Goal: Check status: Check status

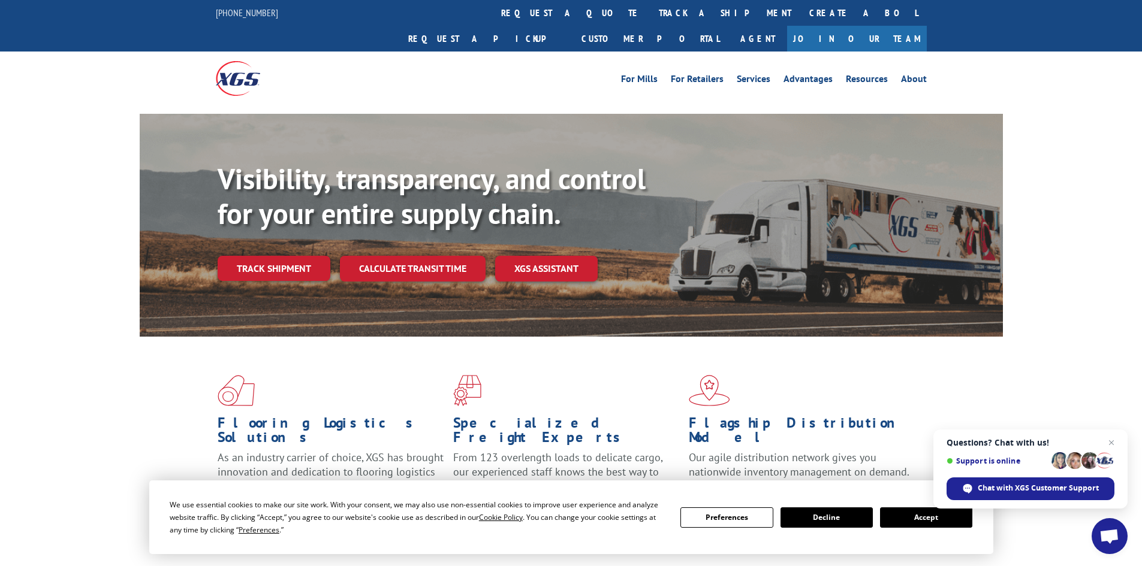
click at [918, 519] on button "Accept" at bounding box center [926, 518] width 92 height 20
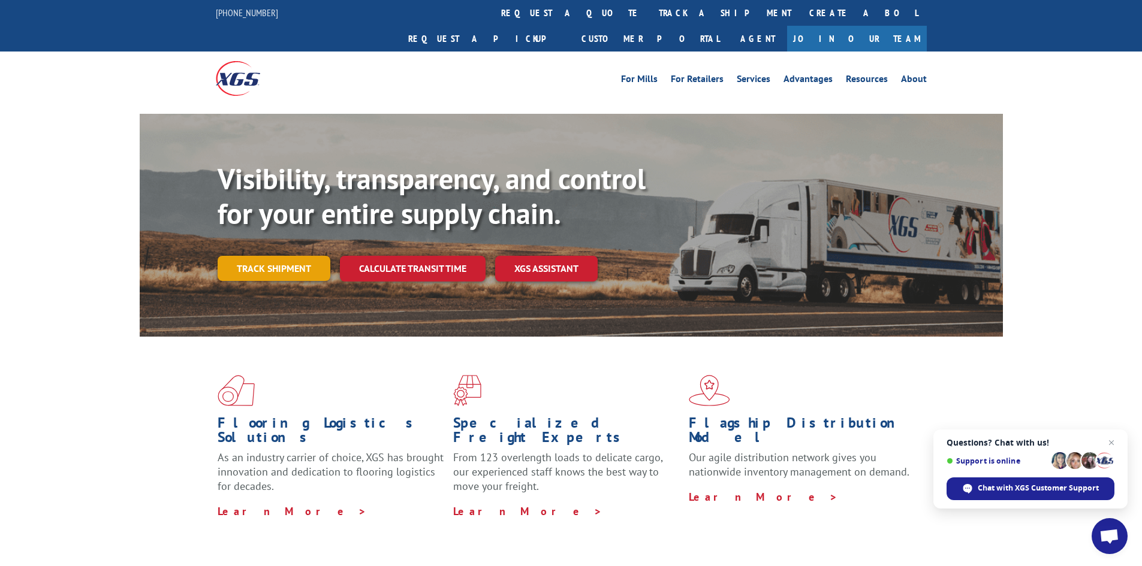
click at [309, 256] on link "Track shipment" at bounding box center [274, 268] width 113 height 25
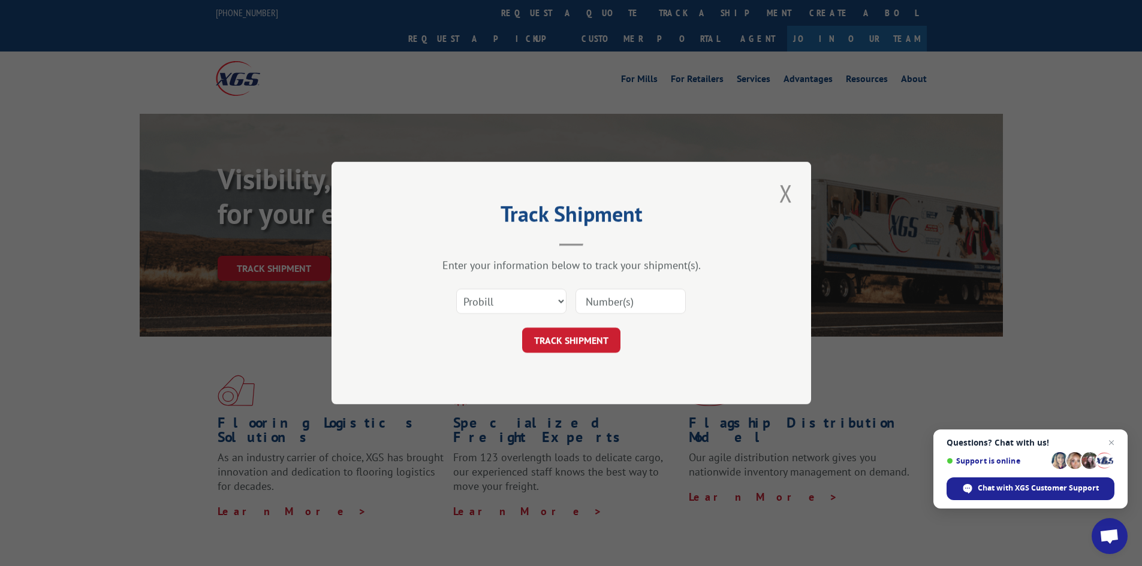
paste input "4904677"
type input "4904677"
click at [535, 302] on select "Select category... Probill BOL PO" at bounding box center [511, 301] width 110 height 25
select select "bol"
click at [456, 289] on select "Select category... Probill BOL PO" at bounding box center [511, 301] width 110 height 25
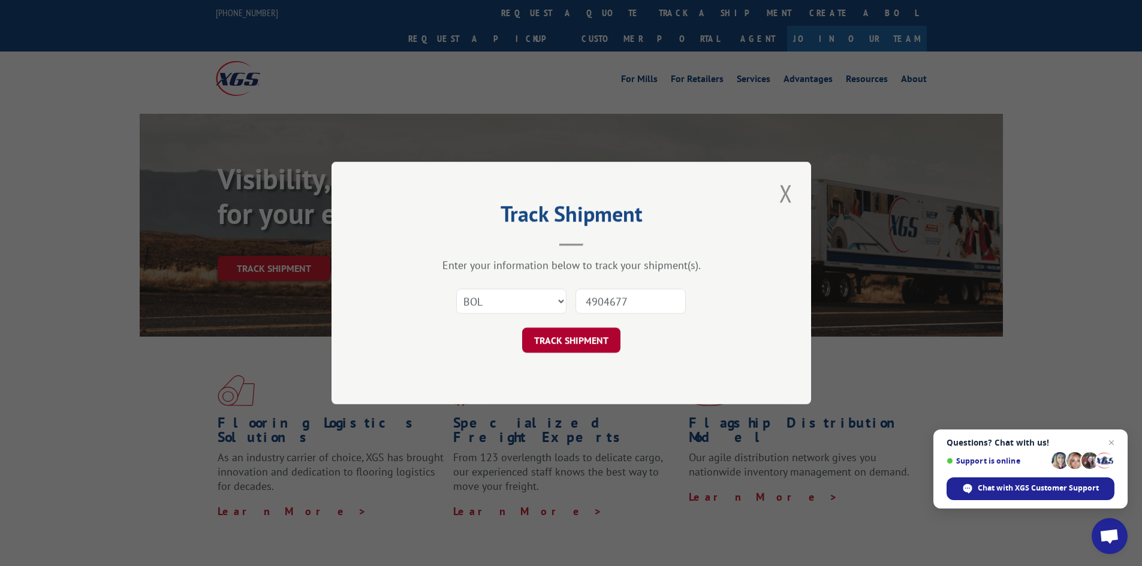
click at [553, 339] on button "TRACK SHIPMENT" at bounding box center [571, 340] width 98 height 25
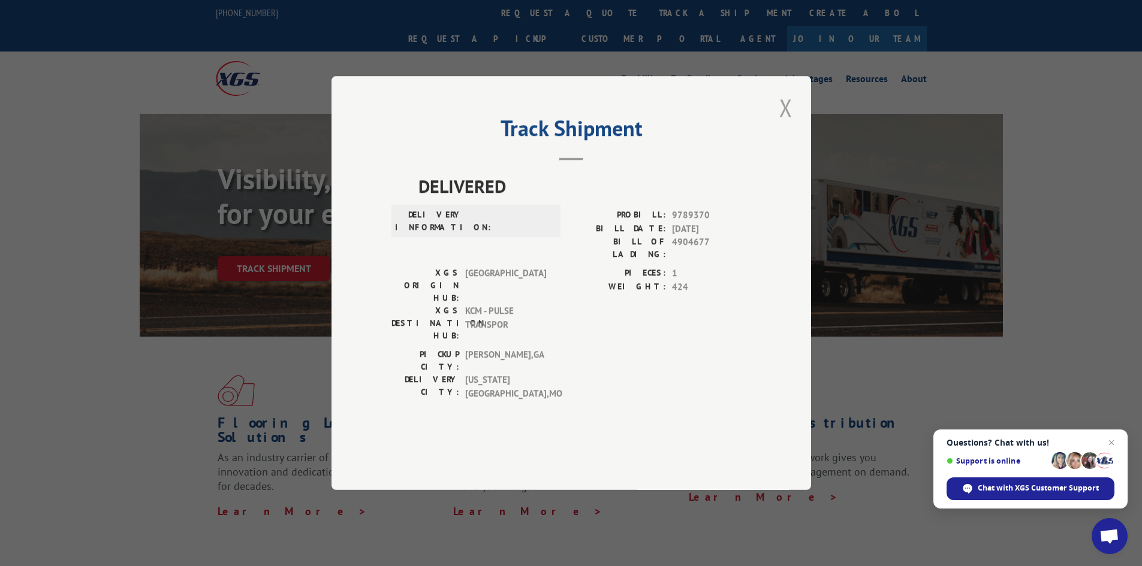
click at [786, 124] on button "Close modal" at bounding box center [786, 107] width 20 height 33
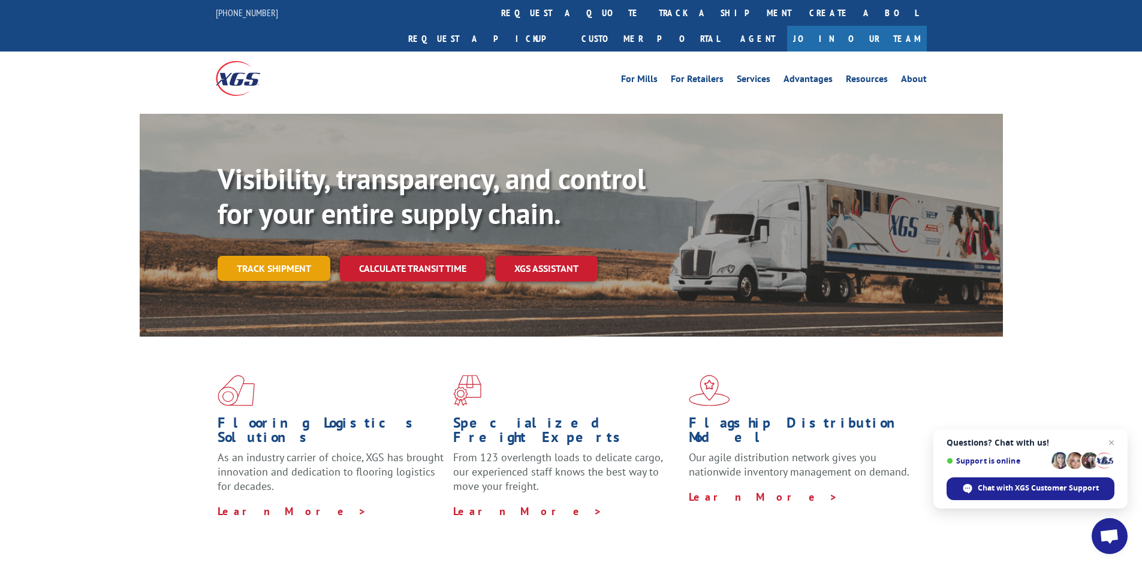
click at [281, 256] on link "Track shipment" at bounding box center [274, 268] width 113 height 25
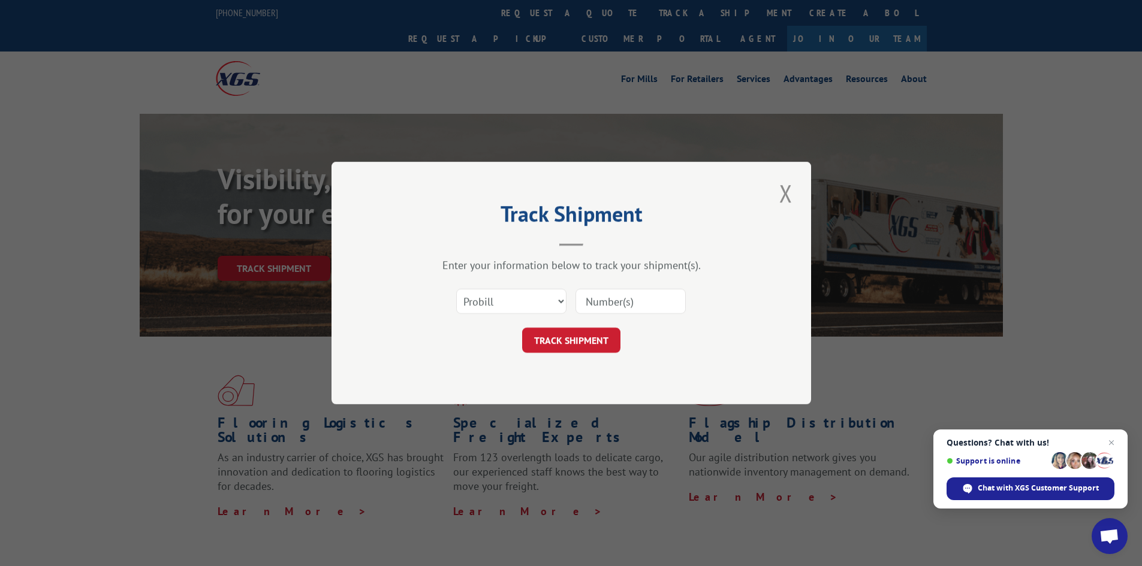
paste input "14153281"
type input "14153281"
click at [584, 336] on button "TRACK SHIPMENT" at bounding box center [571, 340] width 98 height 25
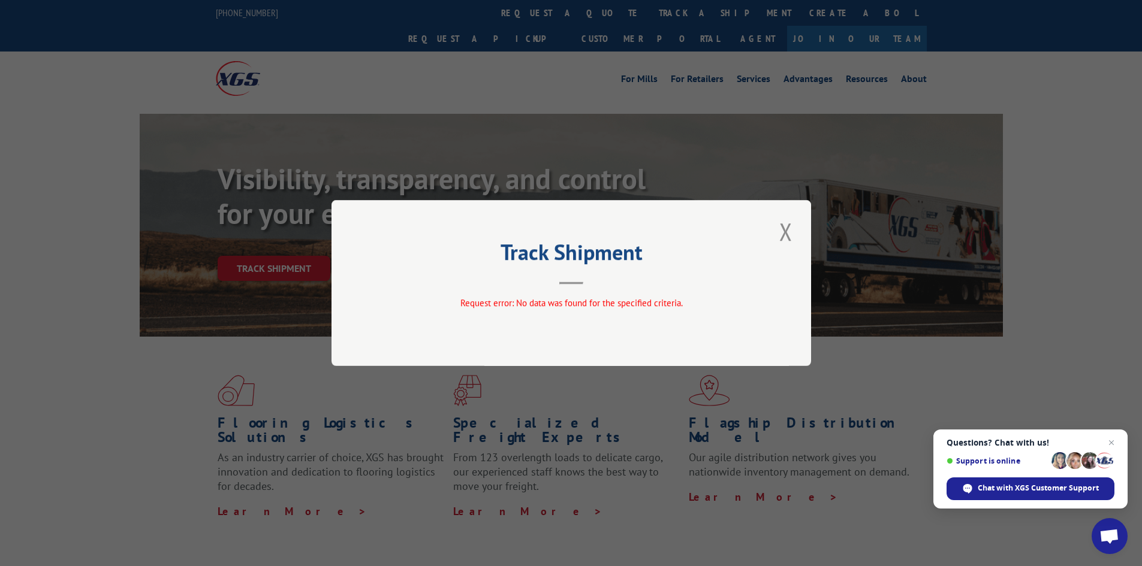
click at [796, 234] on div "Track Shipment Request error: No data was found for the specified criteria." at bounding box center [571, 283] width 480 height 166
click at [788, 239] on button "Close modal" at bounding box center [786, 231] width 20 height 33
